Goal: Information Seeking & Learning: Learn about a topic

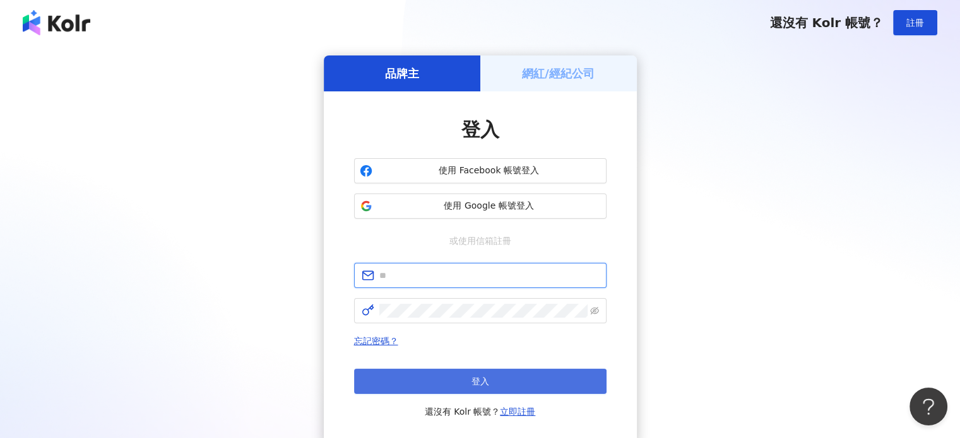
type input "**********"
click at [426, 387] on button "登入" at bounding box center [480, 381] width 252 height 25
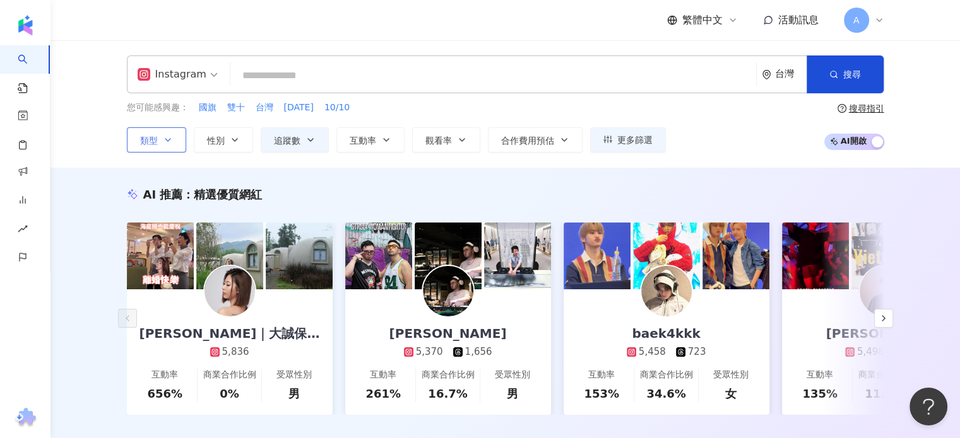
click at [164, 133] on button "類型" at bounding box center [156, 139] width 59 height 25
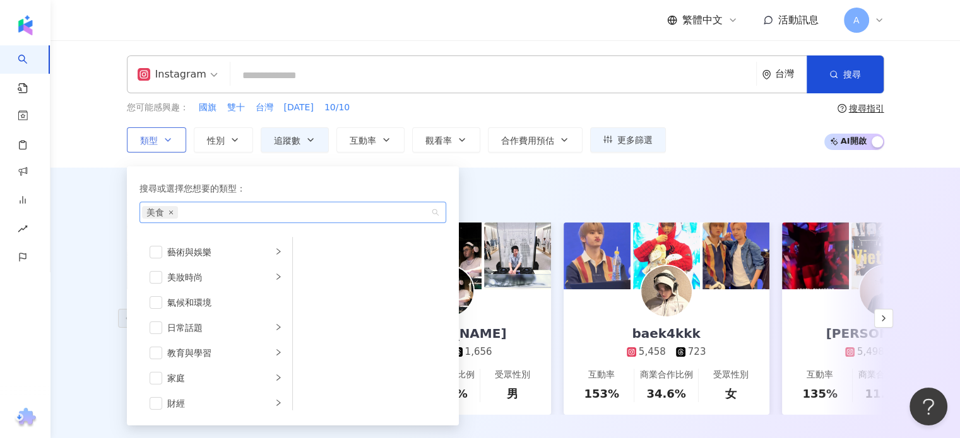
click at [169, 214] on icon "close" at bounding box center [170, 212] width 5 height 5
click at [159, 326] on span "button" at bounding box center [156, 328] width 13 height 13
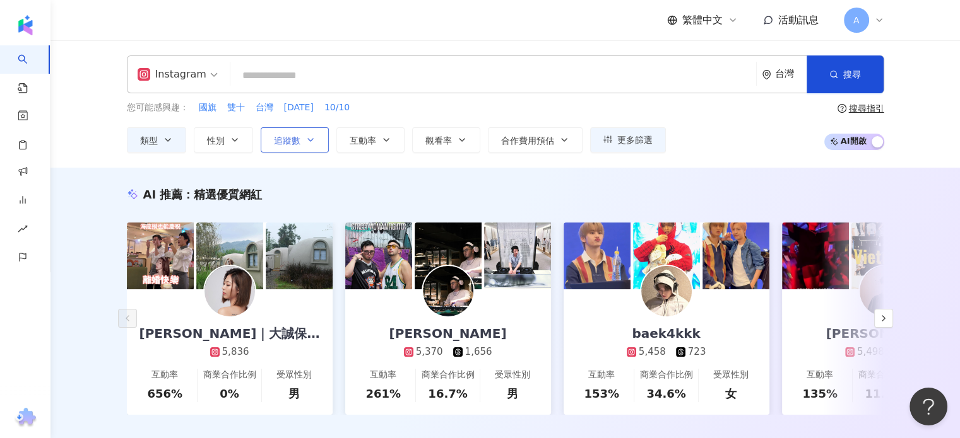
click at [284, 143] on span "追蹤數" at bounding box center [287, 141] width 26 height 10
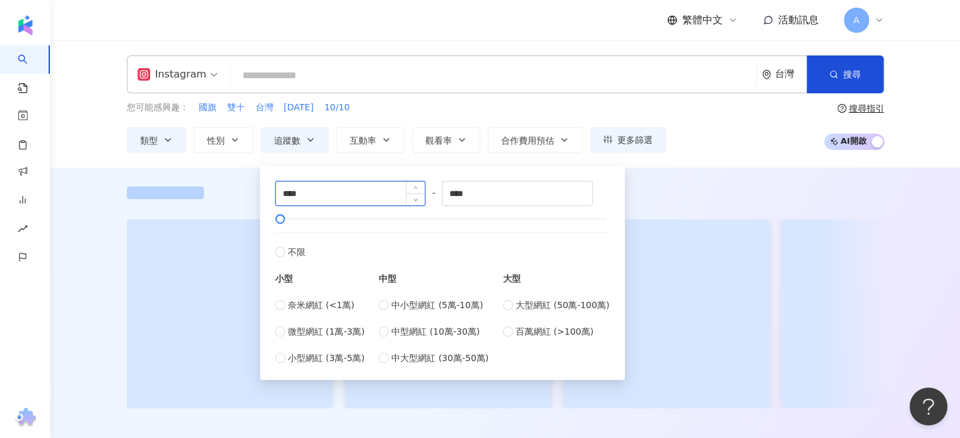
click at [315, 196] on input "****" at bounding box center [351, 194] width 150 height 24
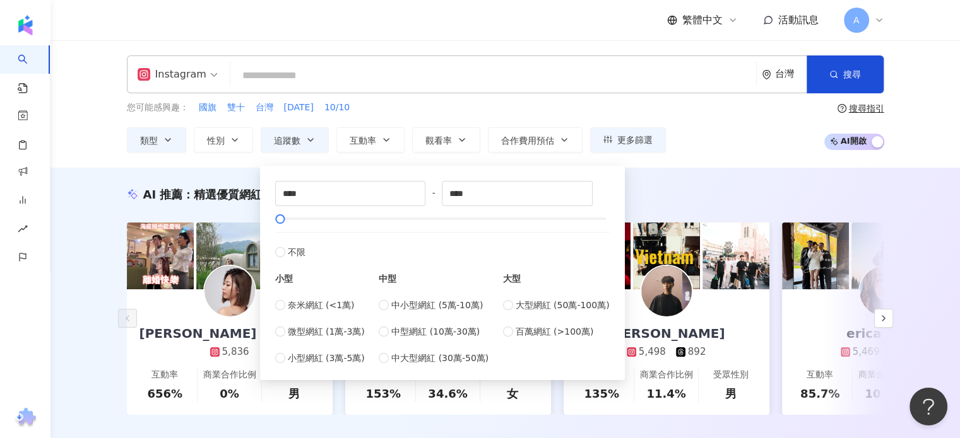
drag, startPoint x: 305, startPoint y: 211, endPoint x: 295, endPoint y: 219, distance: 13.1
type input "*****"
click at [291, 221] on div at bounding box center [291, 219] width 7 height 7
click at [326, 185] on input "****" at bounding box center [351, 194] width 150 height 24
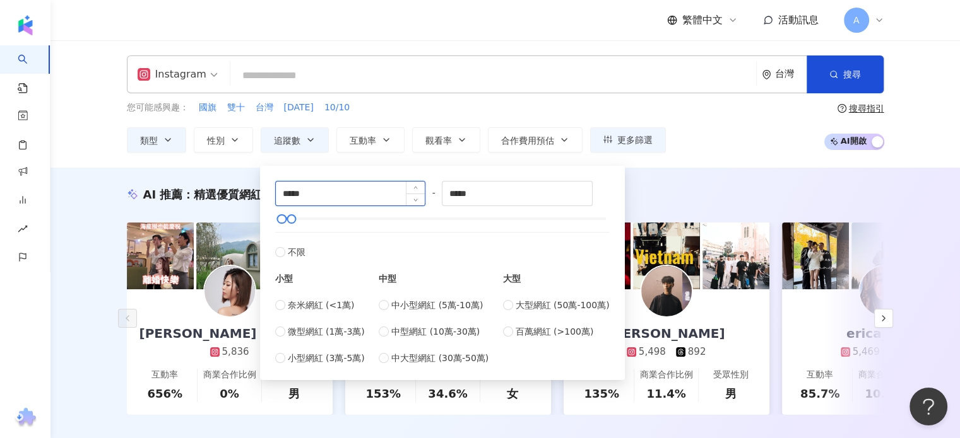
type input "*****"
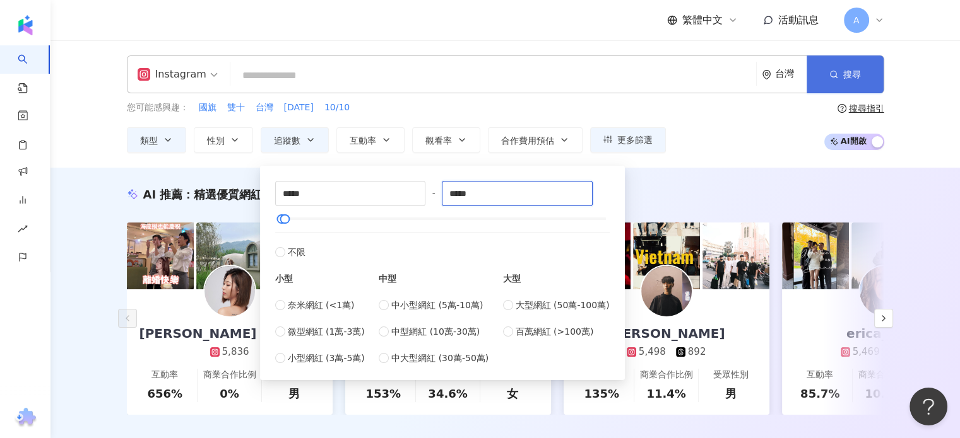
type input "*****"
click at [845, 75] on span "搜尋" at bounding box center [852, 74] width 18 height 10
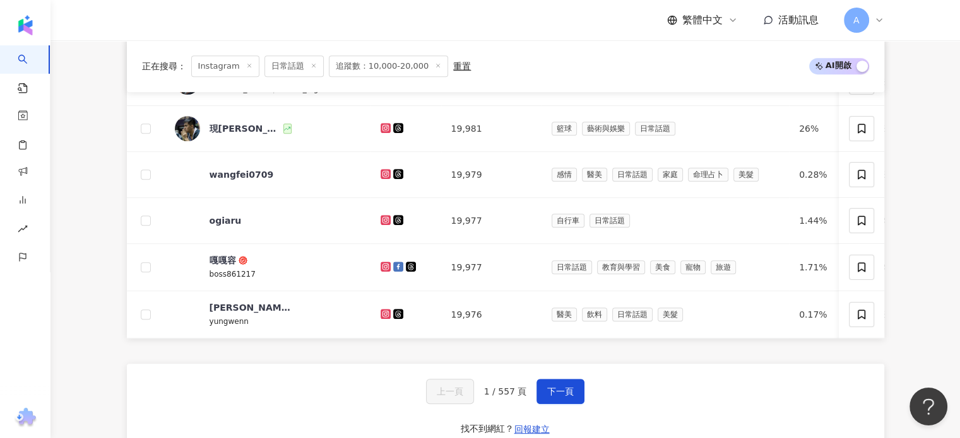
scroll to position [975, 0]
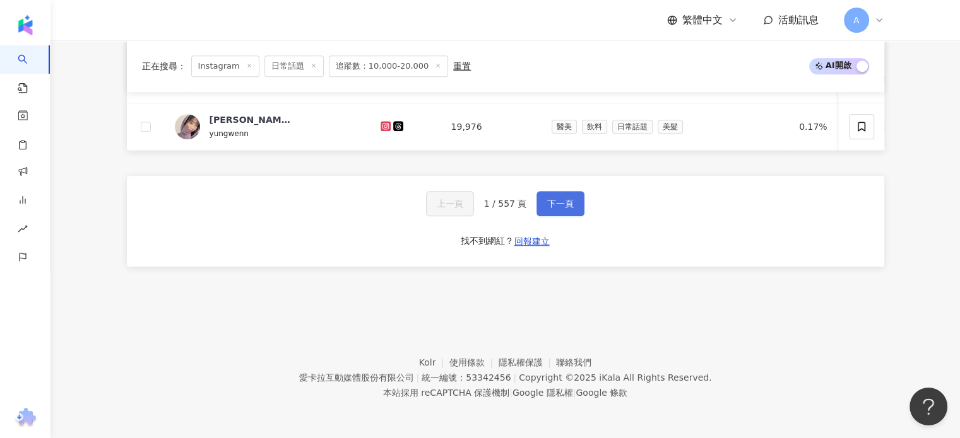
click at [548, 209] on span "下一頁" at bounding box center [560, 204] width 26 height 10
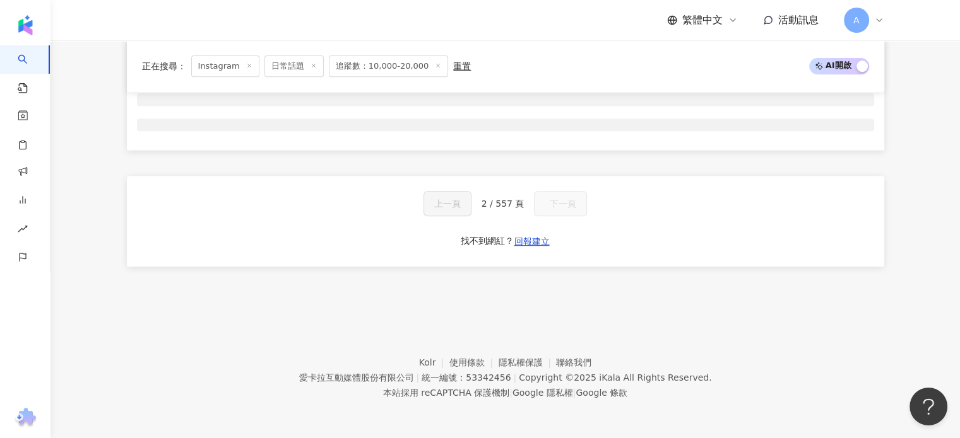
scroll to position [522, 0]
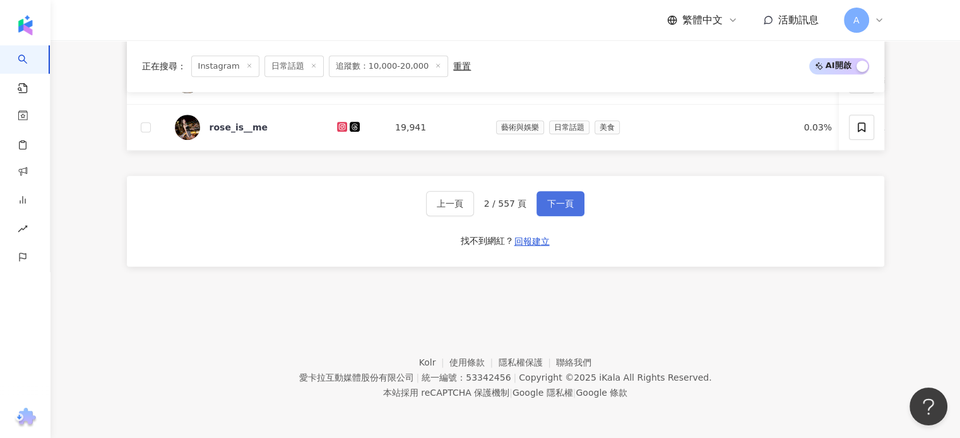
click at [548, 209] on span "下一頁" at bounding box center [560, 204] width 26 height 10
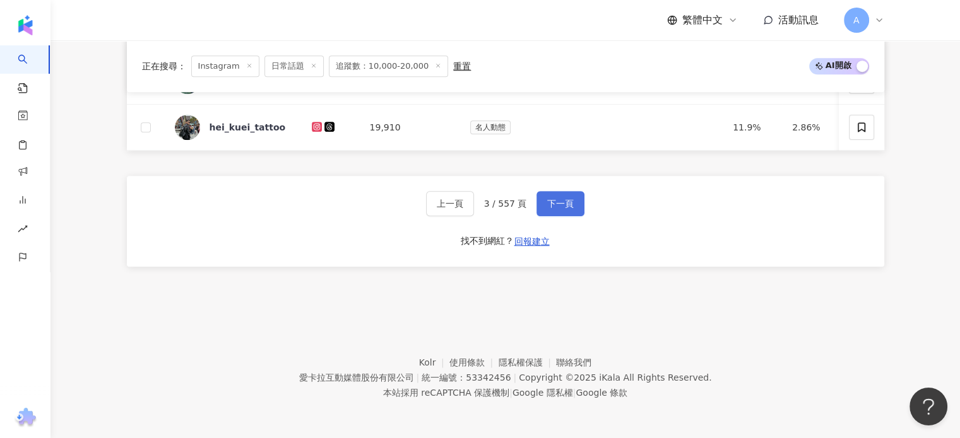
click at [548, 209] on span "下一頁" at bounding box center [560, 204] width 26 height 10
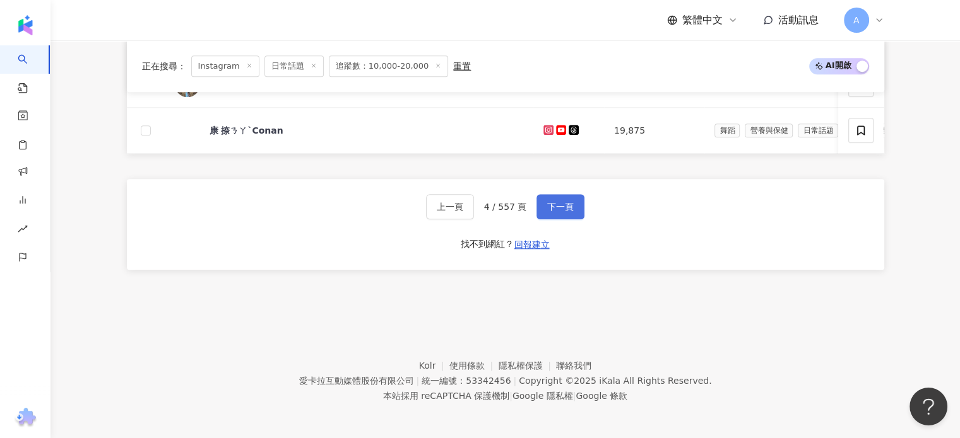
click at [548, 209] on span "下一頁" at bounding box center [560, 207] width 26 height 10
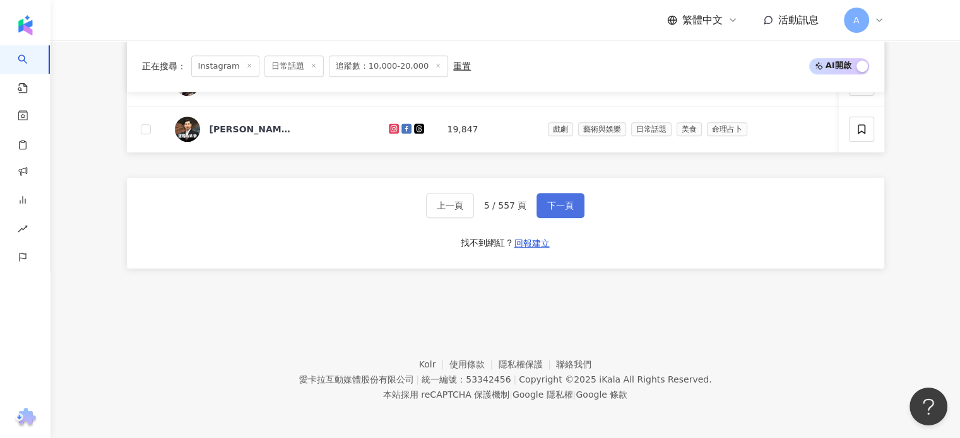
click at [548, 209] on span "下一頁" at bounding box center [560, 206] width 26 height 10
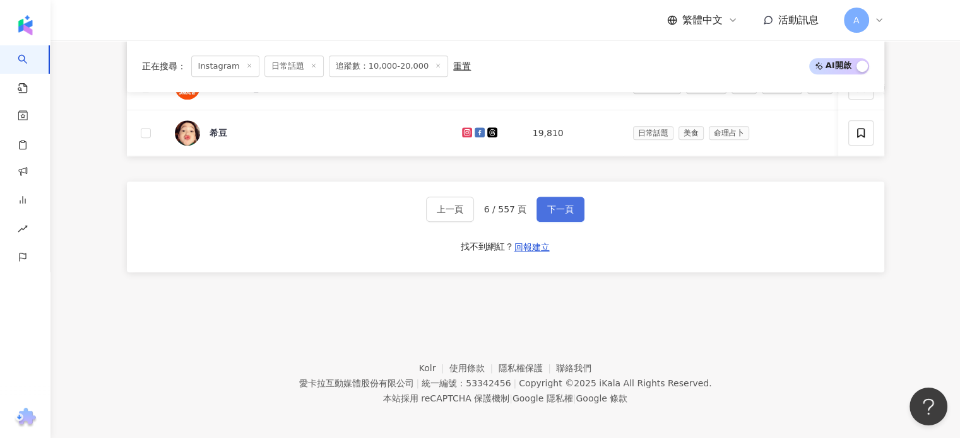
click at [548, 209] on span "下一頁" at bounding box center [560, 209] width 26 height 10
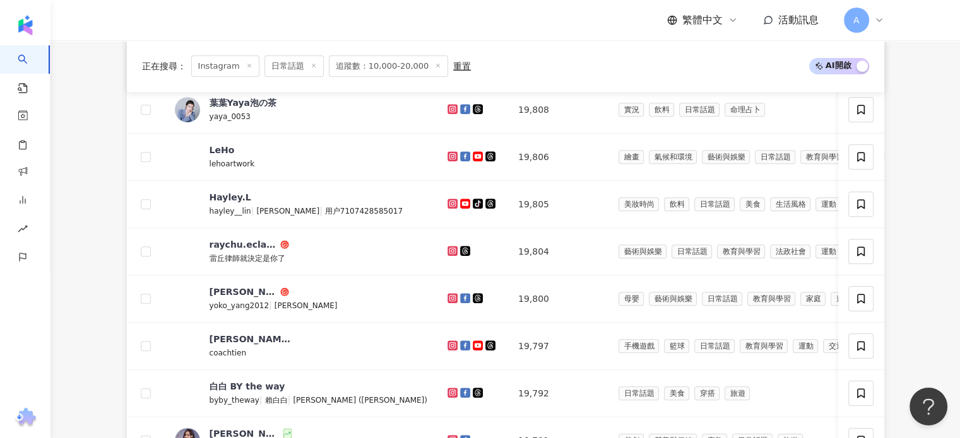
scroll to position [969, 0]
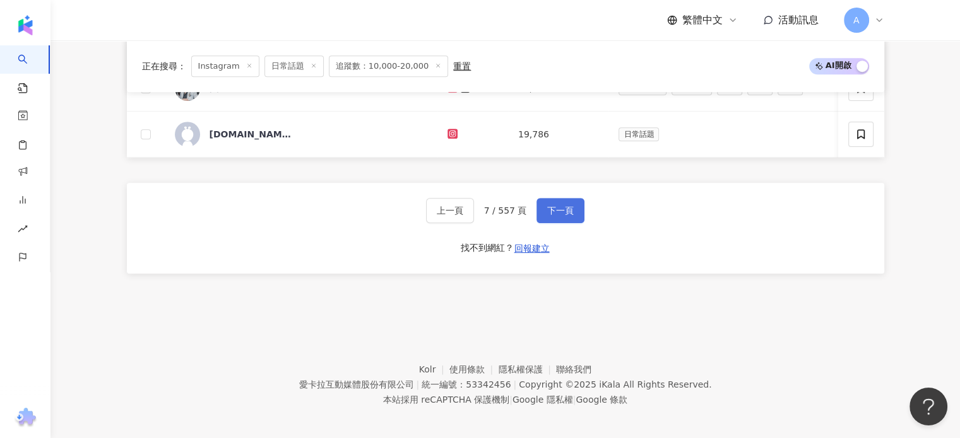
click at [548, 209] on span "下一頁" at bounding box center [560, 211] width 26 height 10
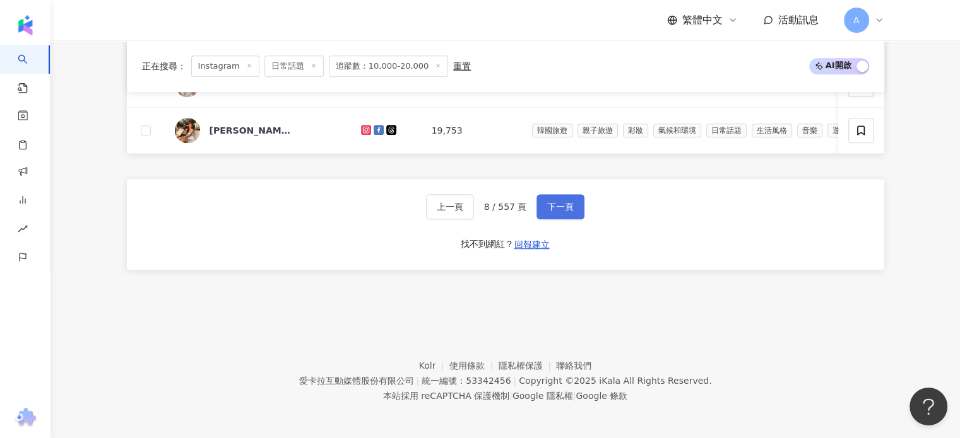
click at [548, 209] on span "下一頁" at bounding box center [560, 207] width 26 height 10
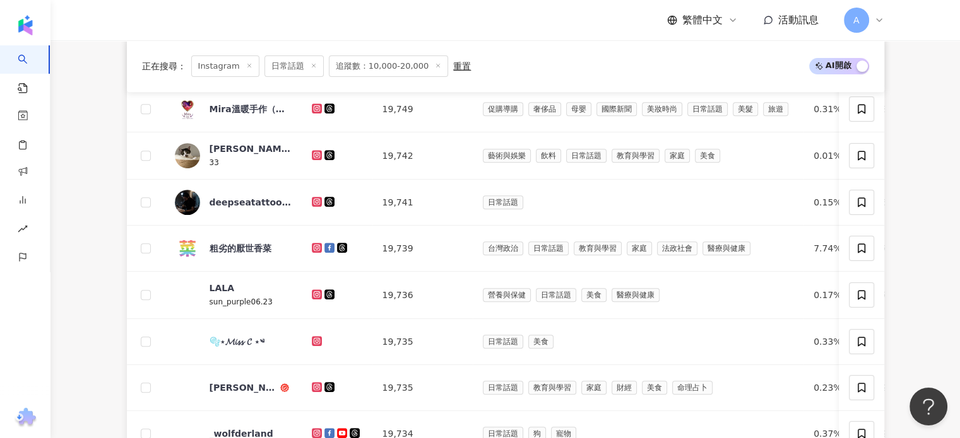
scroll to position [969, 0]
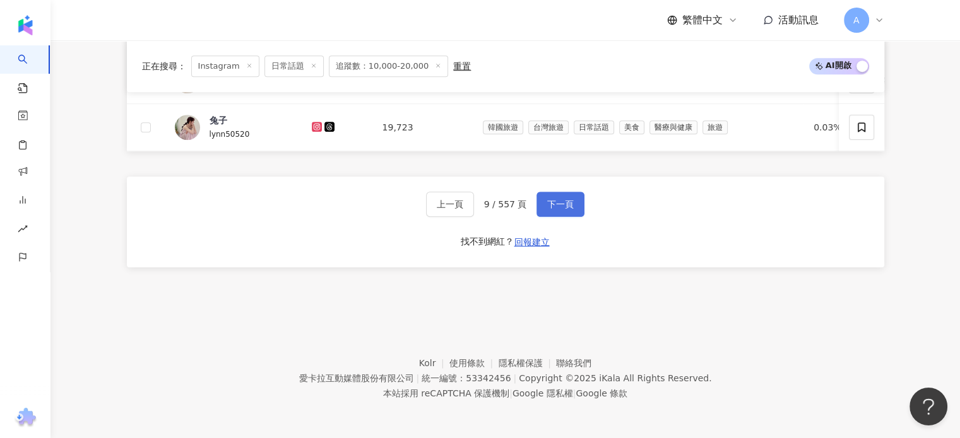
click at [548, 209] on span "下一頁" at bounding box center [560, 204] width 26 height 10
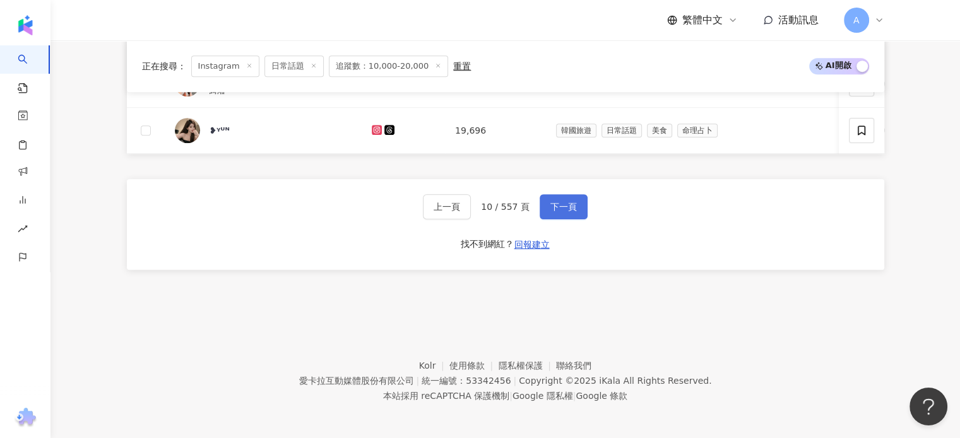
click at [550, 209] on span "下一頁" at bounding box center [563, 207] width 26 height 10
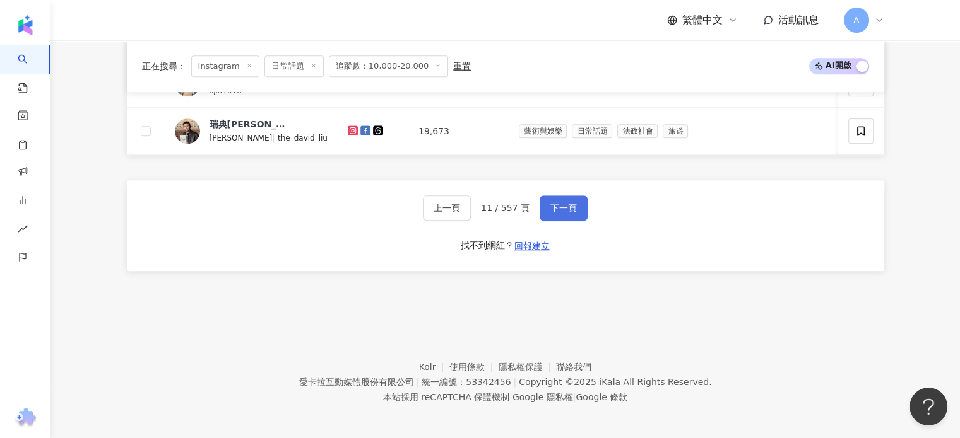
click at [550, 209] on span "下一頁" at bounding box center [563, 208] width 26 height 10
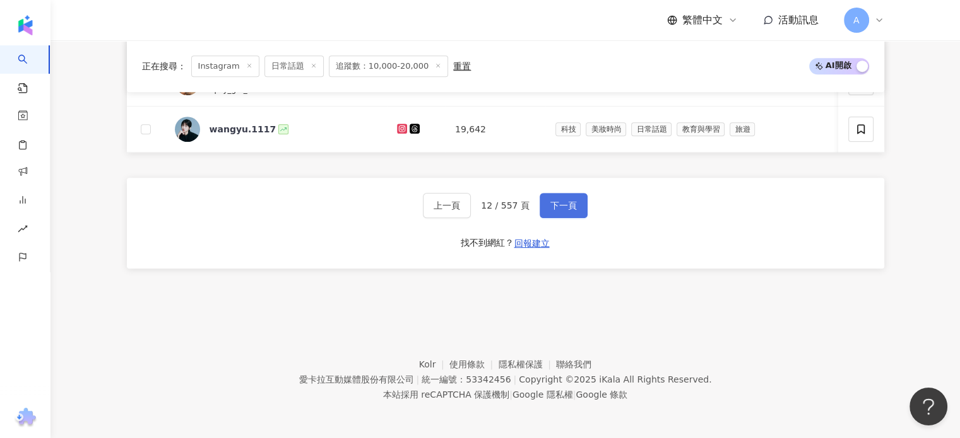
click at [550, 209] on span "下一頁" at bounding box center [563, 206] width 26 height 10
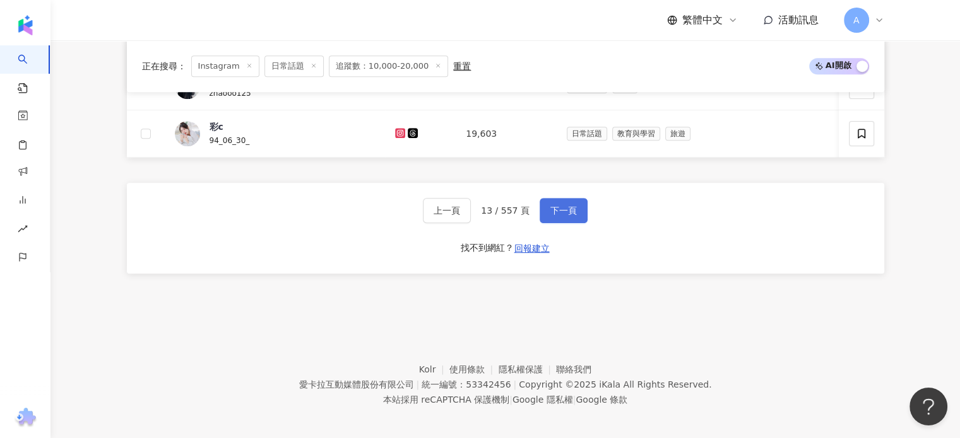
click at [550, 209] on span "下一頁" at bounding box center [563, 211] width 26 height 10
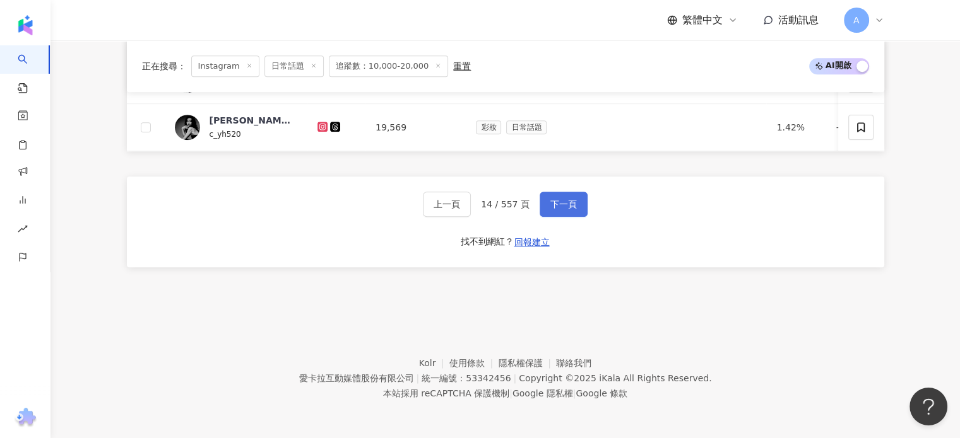
click at [550, 209] on span "下一頁" at bounding box center [563, 204] width 26 height 10
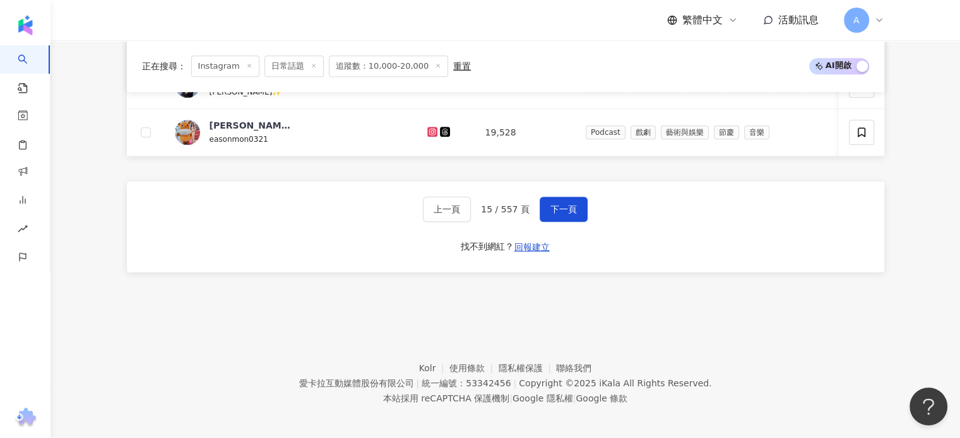
drag, startPoint x: 476, startPoint y: 322, endPoint x: 819, endPoint y: 393, distance: 350.4
click at [857, 404] on footer "Kolr 使用條款 隱私權保護 聯絡我們 愛[PERSON_NAME]互動媒體股份有限公司 | 統一編號：53342456 | Copyright © 202…" at bounding box center [504, 374] width 909 height 140
click at [573, 211] on span "下一頁" at bounding box center [563, 209] width 26 height 10
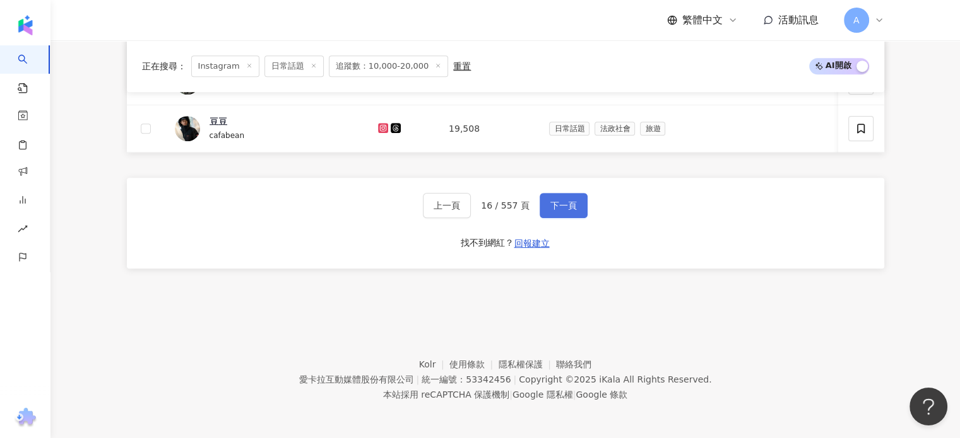
click at [573, 211] on button "下一頁" at bounding box center [563, 205] width 48 height 25
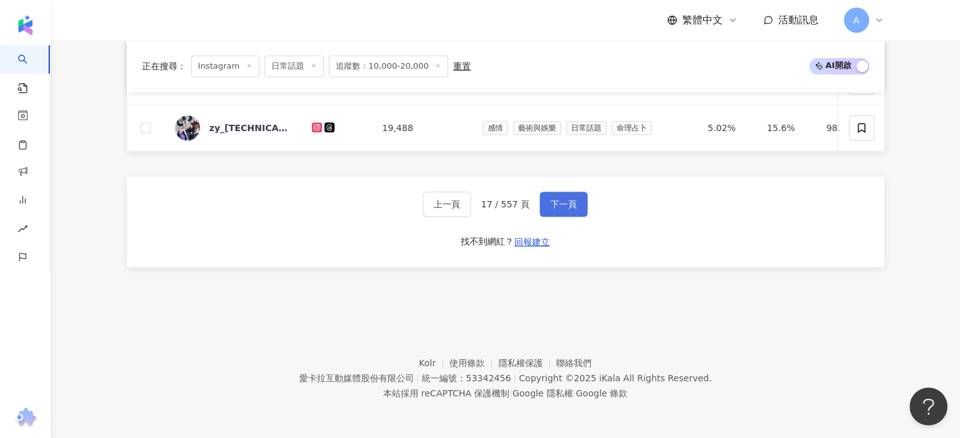
click at [573, 211] on button "下一頁" at bounding box center [563, 204] width 48 height 25
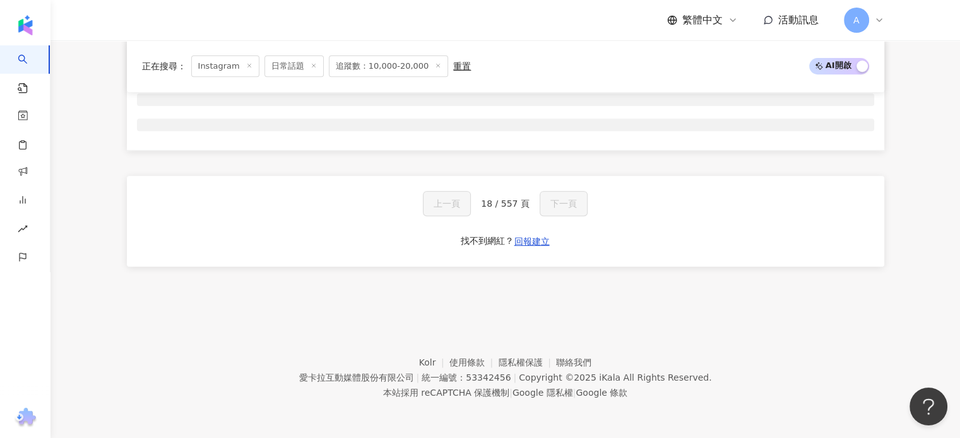
scroll to position [522, 0]
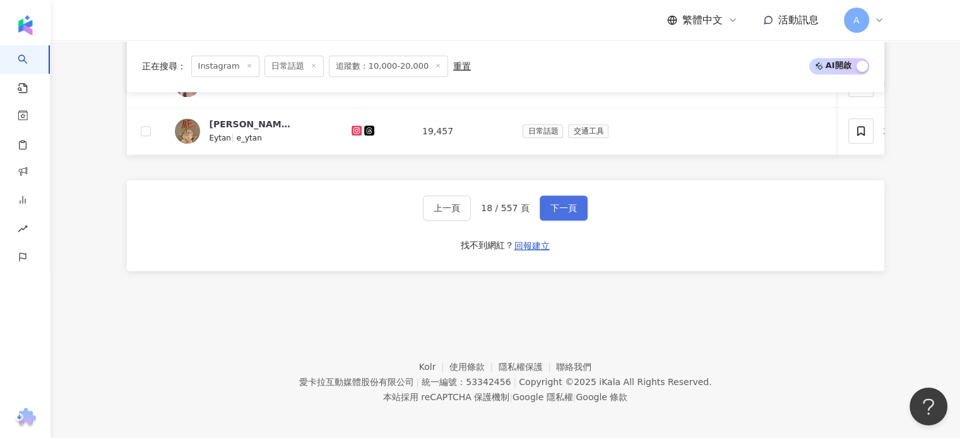
click at [573, 211] on span "下一頁" at bounding box center [563, 208] width 26 height 10
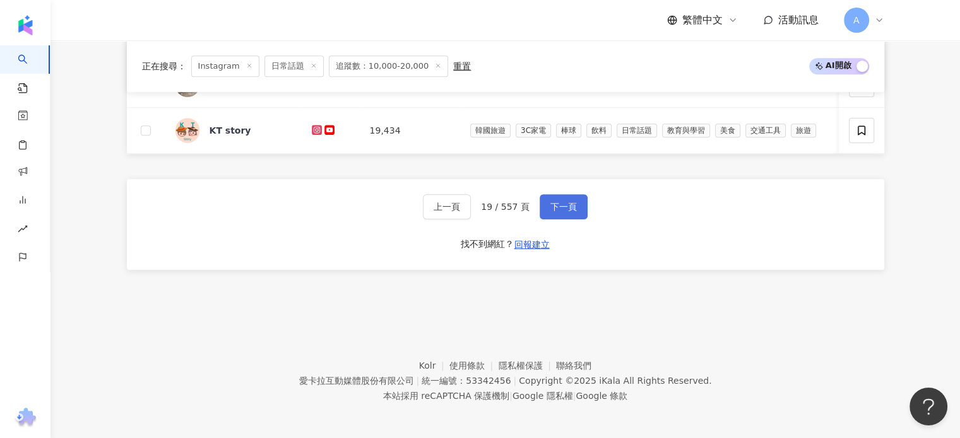
click at [573, 211] on span "下一頁" at bounding box center [563, 207] width 26 height 10
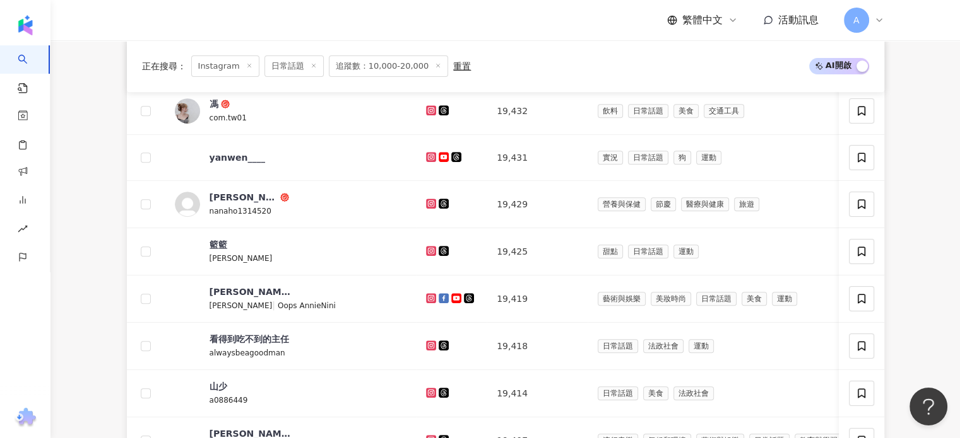
scroll to position [969, 0]
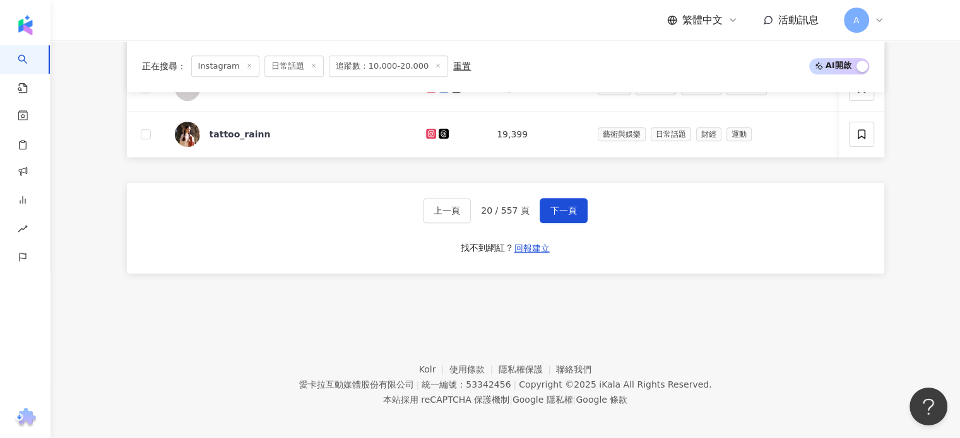
drag, startPoint x: 360, startPoint y: 247, endPoint x: 370, endPoint y: 244, distance: 10.4
click at [360, 247] on div "上一頁 20 / 557 頁 下一頁 找不到網紅？ 回報建立" at bounding box center [505, 228] width 757 height 91
click at [575, 209] on button "下一頁" at bounding box center [563, 210] width 48 height 25
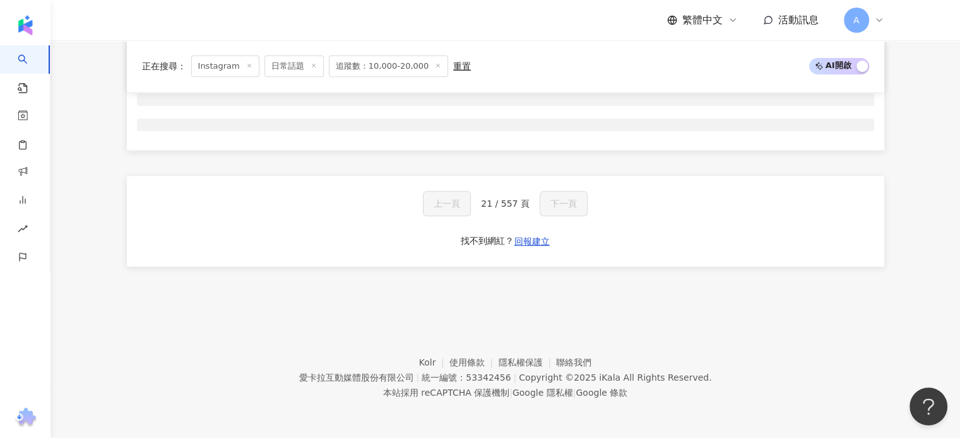
scroll to position [522, 0]
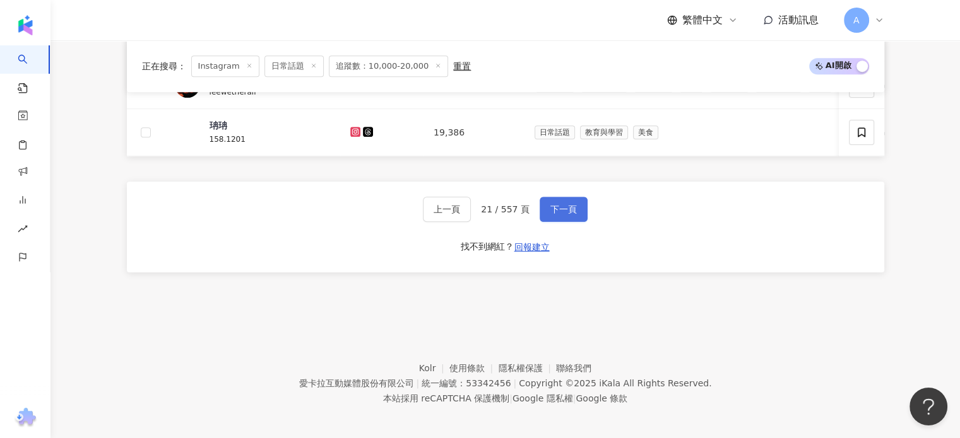
click at [575, 209] on button "下一頁" at bounding box center [563, 209] width 48 height 25
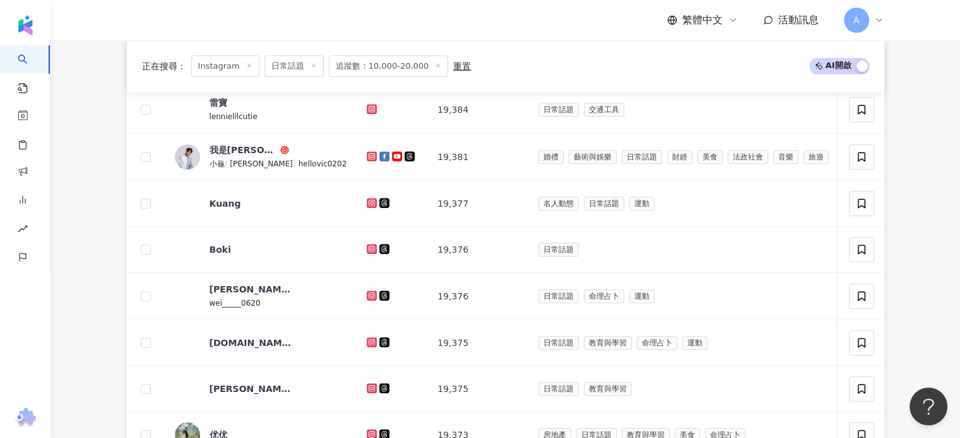
scroll to position [969, 0]
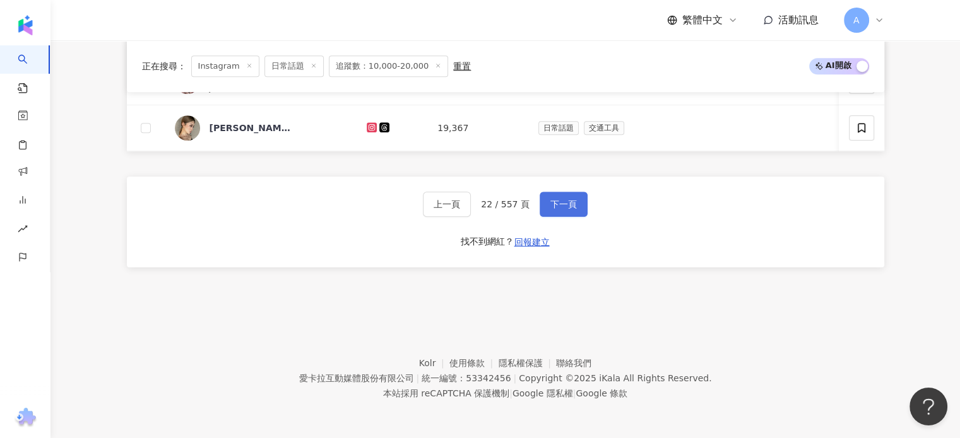
click at [575, 209] on button "下一頁" at bounding box center [563, 204] width 48 height 25
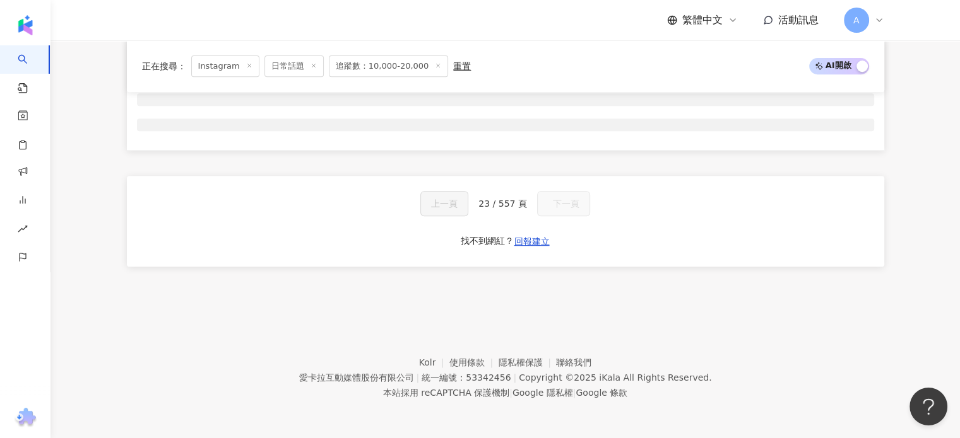
scroll to position [522, 0]
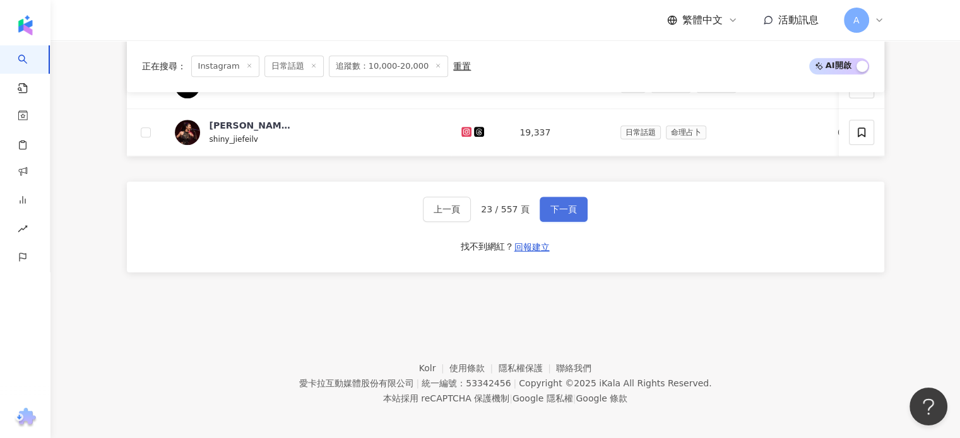
click at [575, 209] on button "下一頁" at bounding box center [563, 209] width 48 height 25
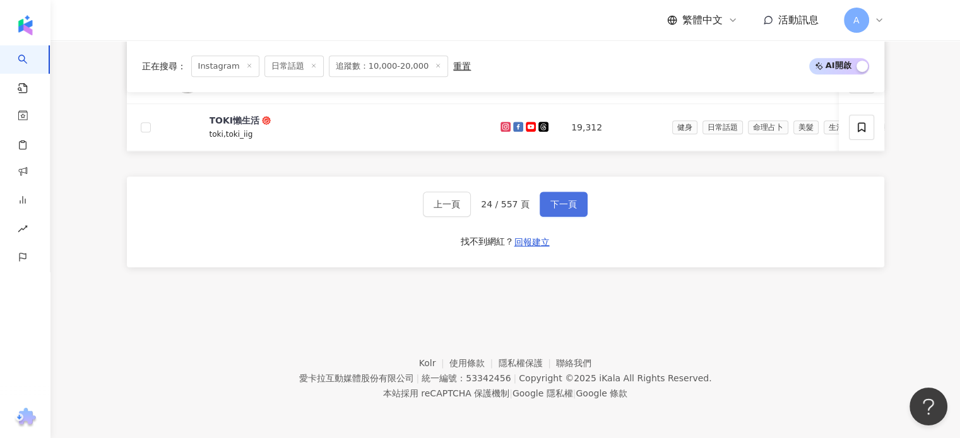
click at [575, 209] on button "下一頁" at bounding box center [563, 204] width 48 height 25
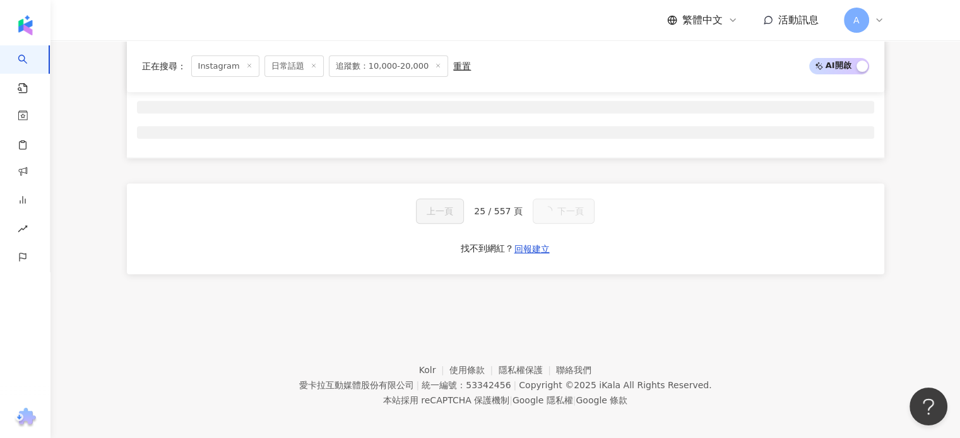
scroll to position [969, 0]
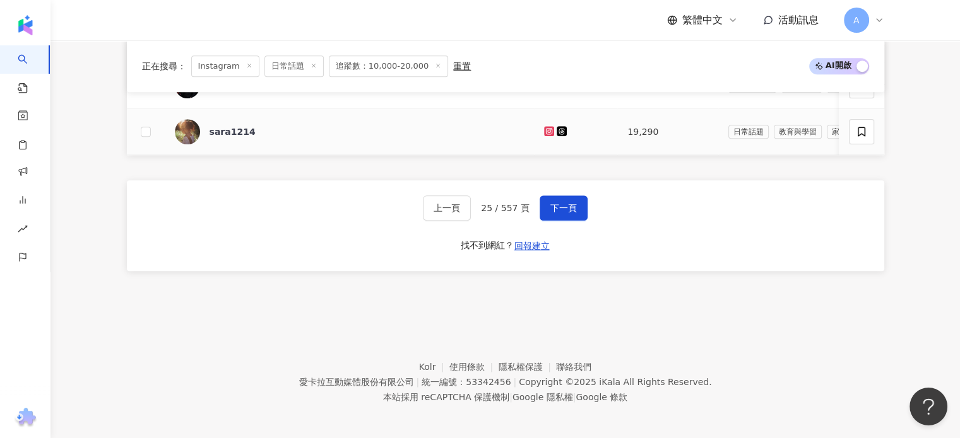
click at [545, 127] on icon at bounding box center [549, 131] width 8 height 8
click at [539, 209] on button "下一頁" at bounding box center [563, 208] width 48 height 25
